Goal: Information Seeking & Learning: Learn about a topic

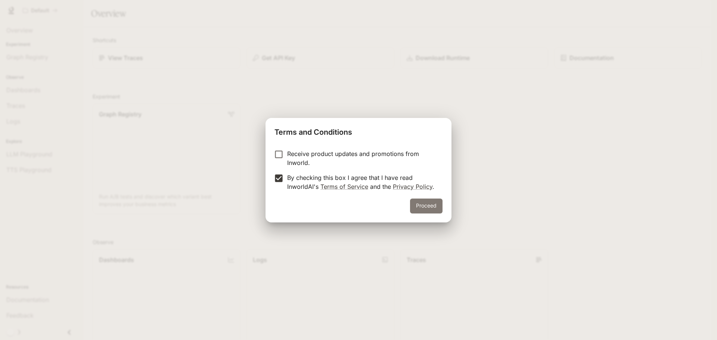
click at [438, 207] on button "Proceed" at bounding box center [426, 206] width 32 height 15
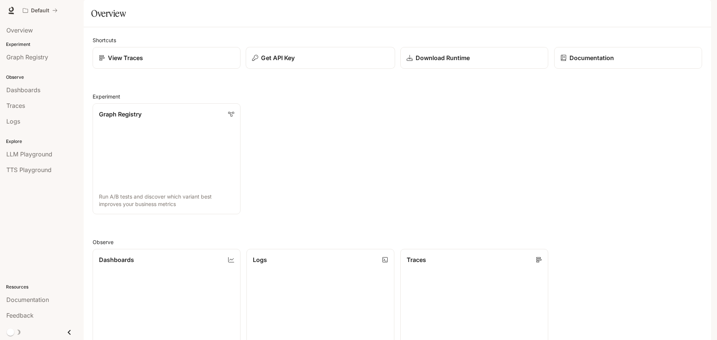
click at [322, 62] on div "Get API Key" at bounding box center [320, 57] width 137 height 9
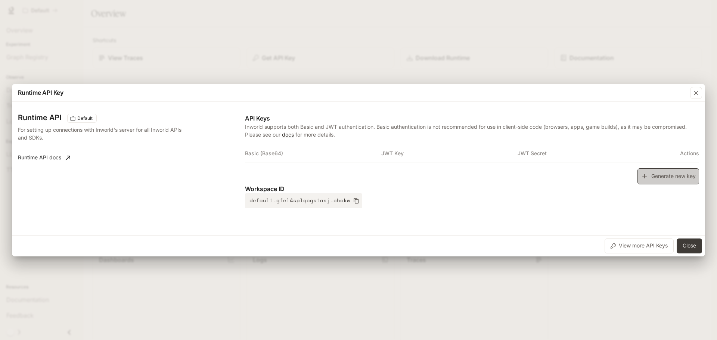
click at [665, 174] on button "Generate new key" at bounding box center [669, 176] width 62 height 16
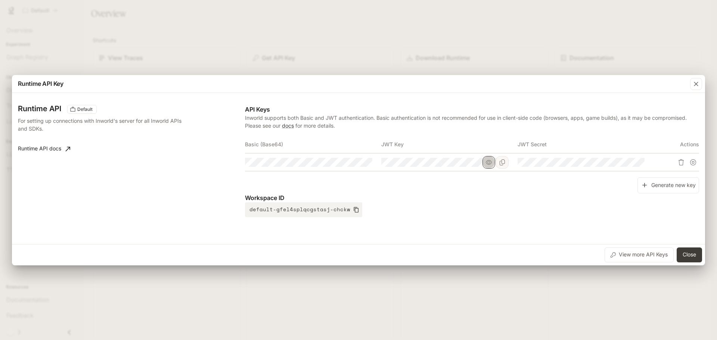
click at [492, 163] on icon "button" at bounding box center [489, 163] width 6 height 6
click at [502, 164] on icon "Copy Key" at bounding box center [502, 163] width 6 height 6
click at [635, 162] on button "Copy Secret" at bounding box center [638, 162] width 13 height 13
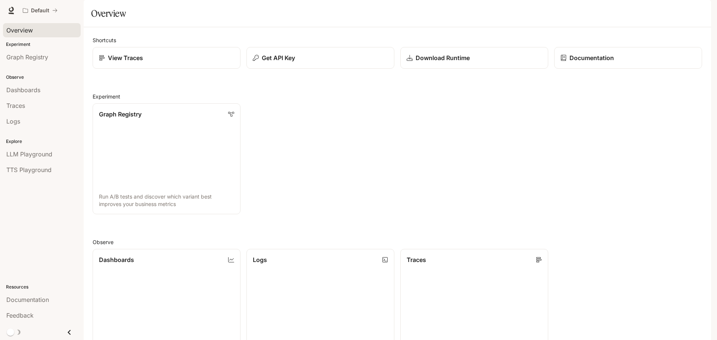
click at [16, 27] on span "Overview" at bounding box center [19, 30] width 27 height 9
click at [47, 297] on span "Documentation" at bounding box center [27, 299] width 43 height 9
